Goal: Information Seeking & Learning: Learn about a topic

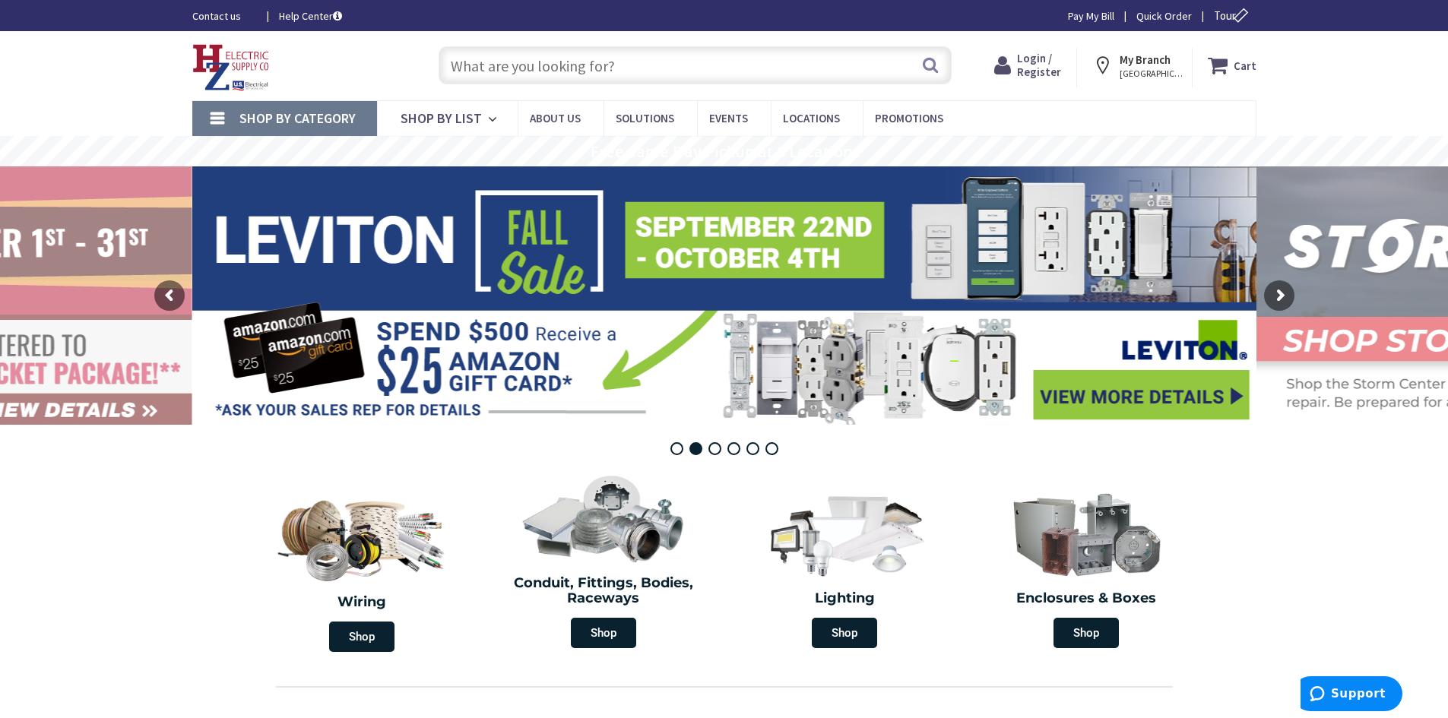
click at [1136, 55] on strong "My Branch" at bounding box center [1145, 59] width 51 height 14
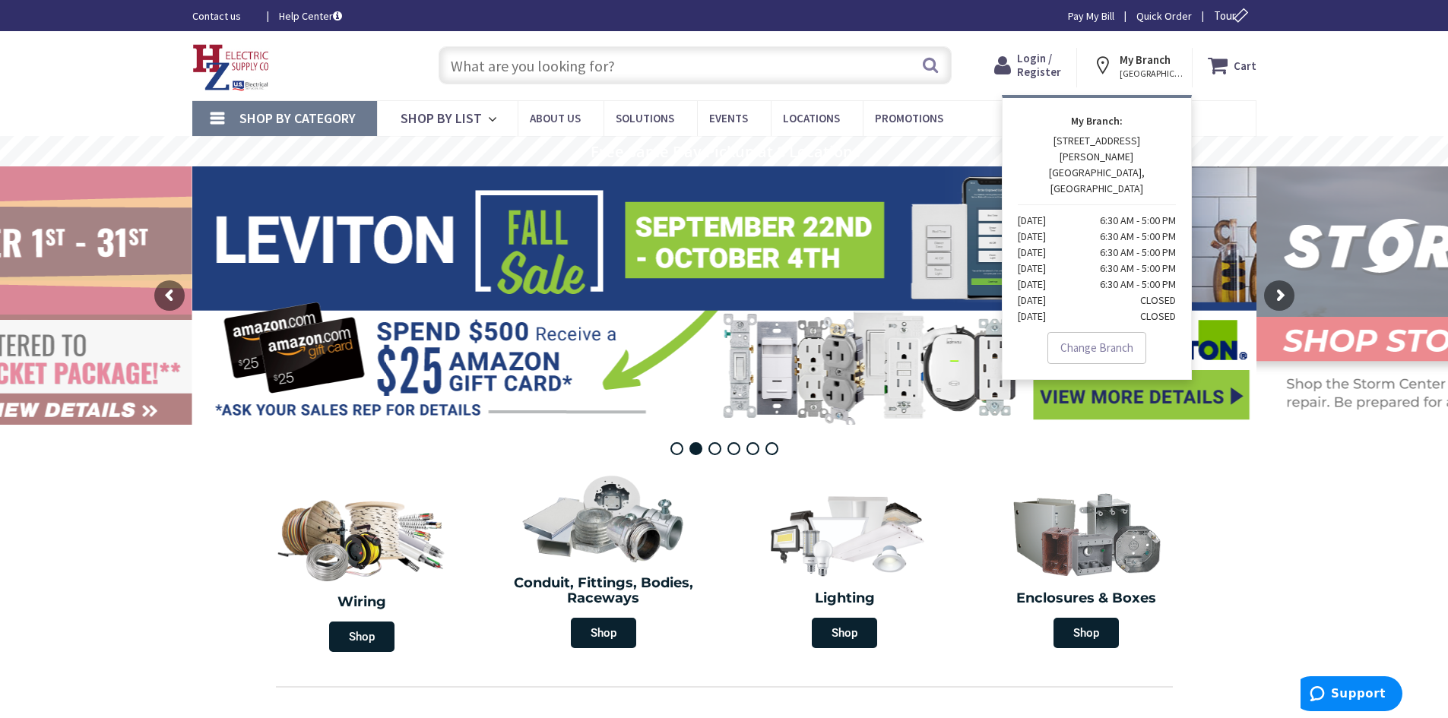
click at [85, 597] on section "Wiring Shop Conduit, Fittings, Bodies, Raceways Shop Lighting Shop Enclosures &…" at bounding box center [724, 561] width 1448 height 197
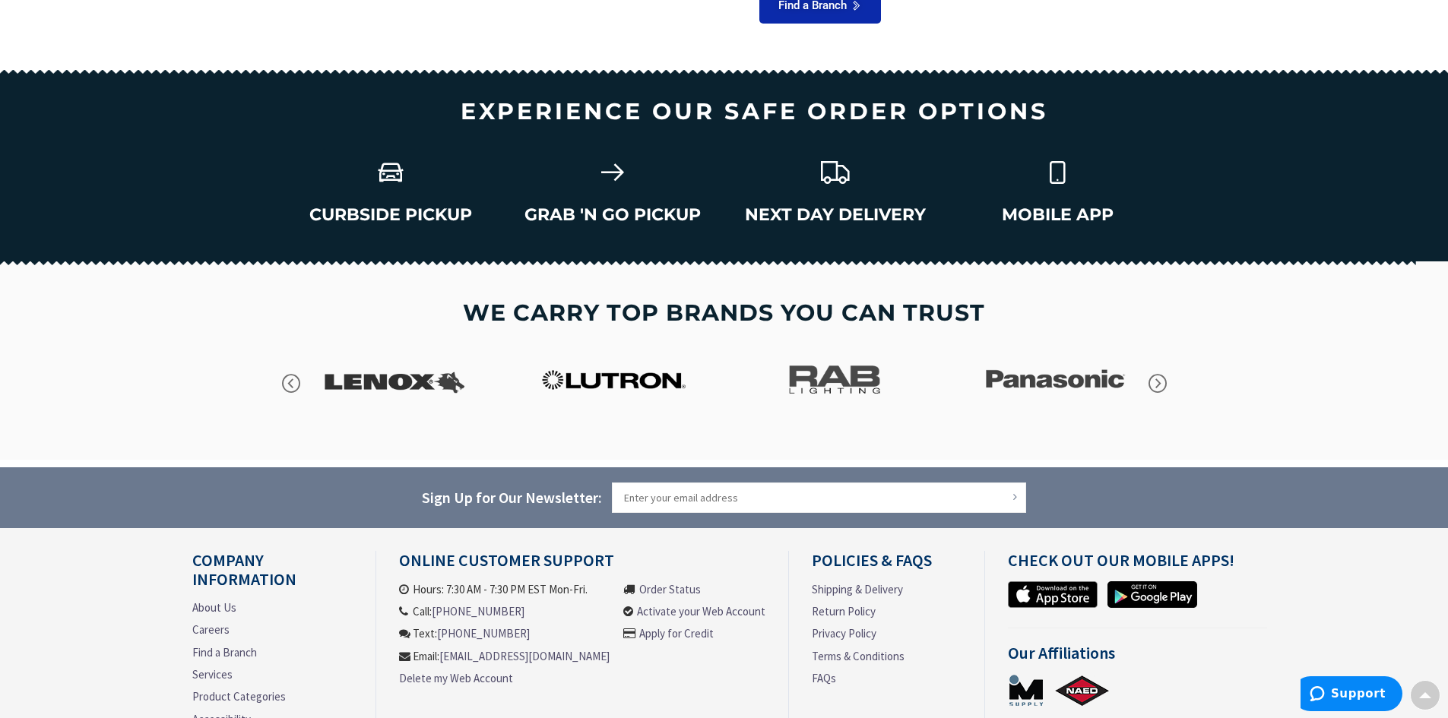
scroll to position [2081, 0]
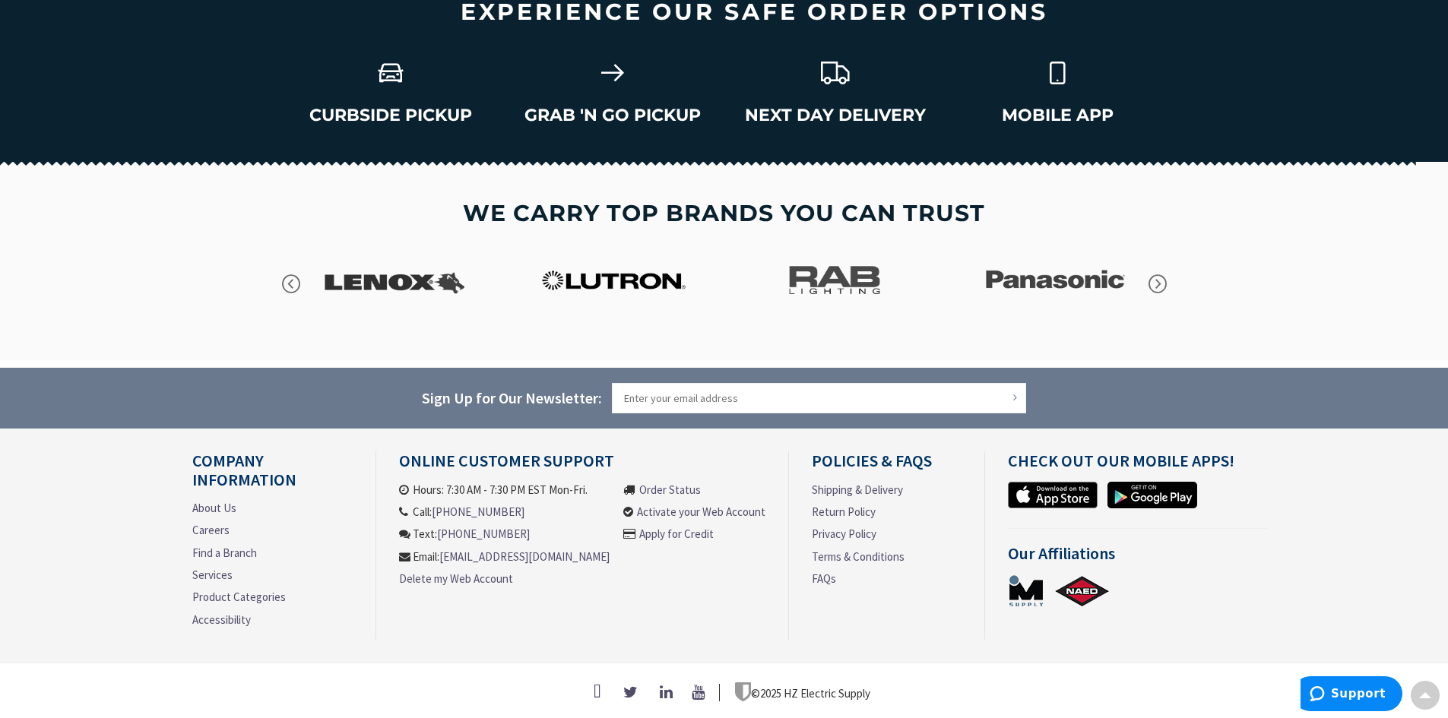
click at [219, 526] on link "Careers" at bounding box center [210, 530] width 37 height 16
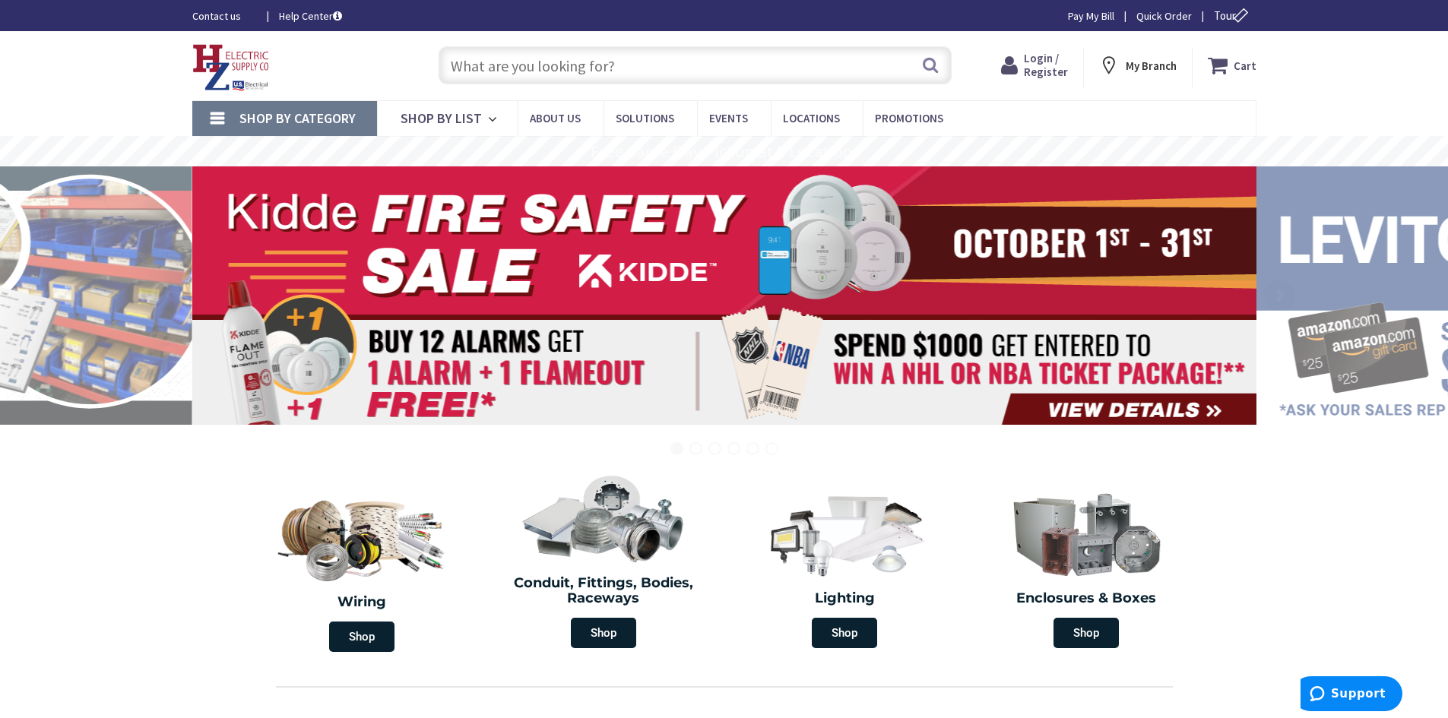
click at [0, 0] on span "About Us" at bounding box center [0, 0] width 0 height 0
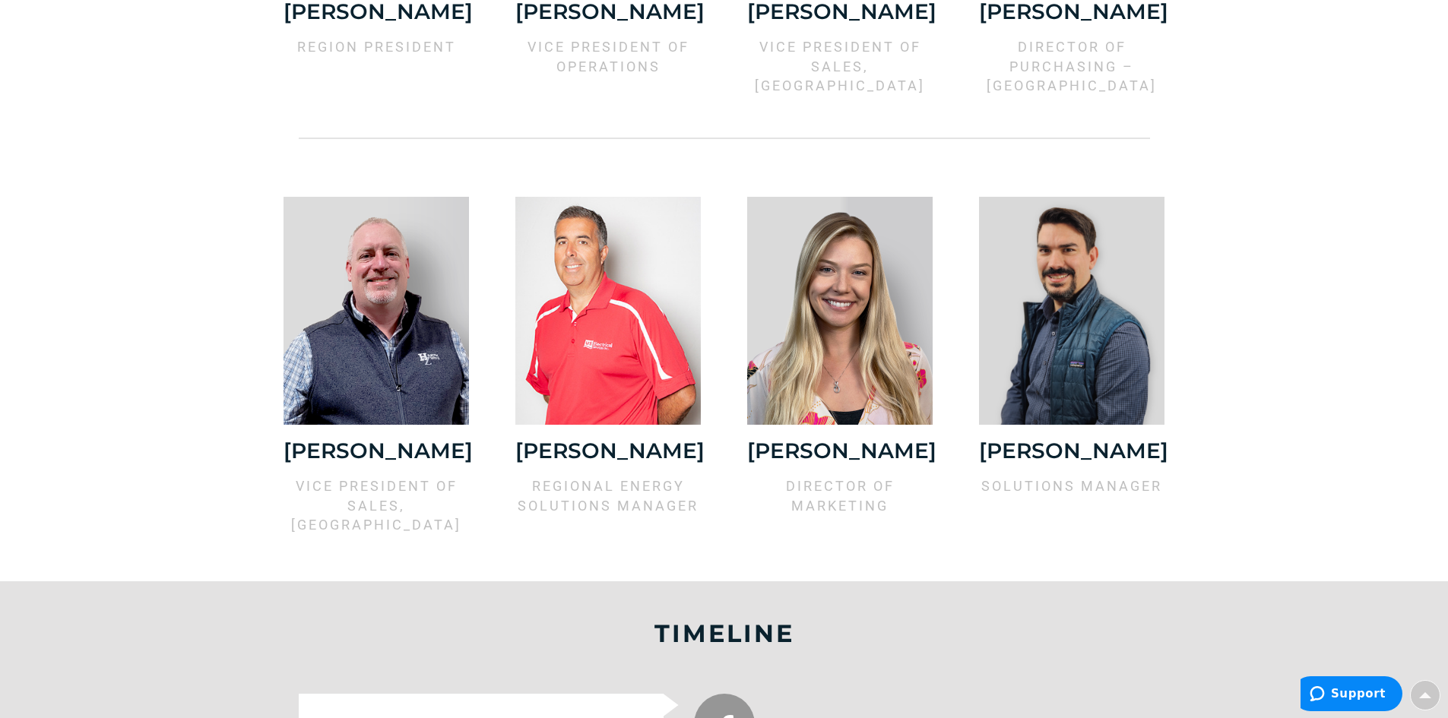
scroll to position [1504, 0]
